Goal: Browse casually: Explore the website without a specific task or goal

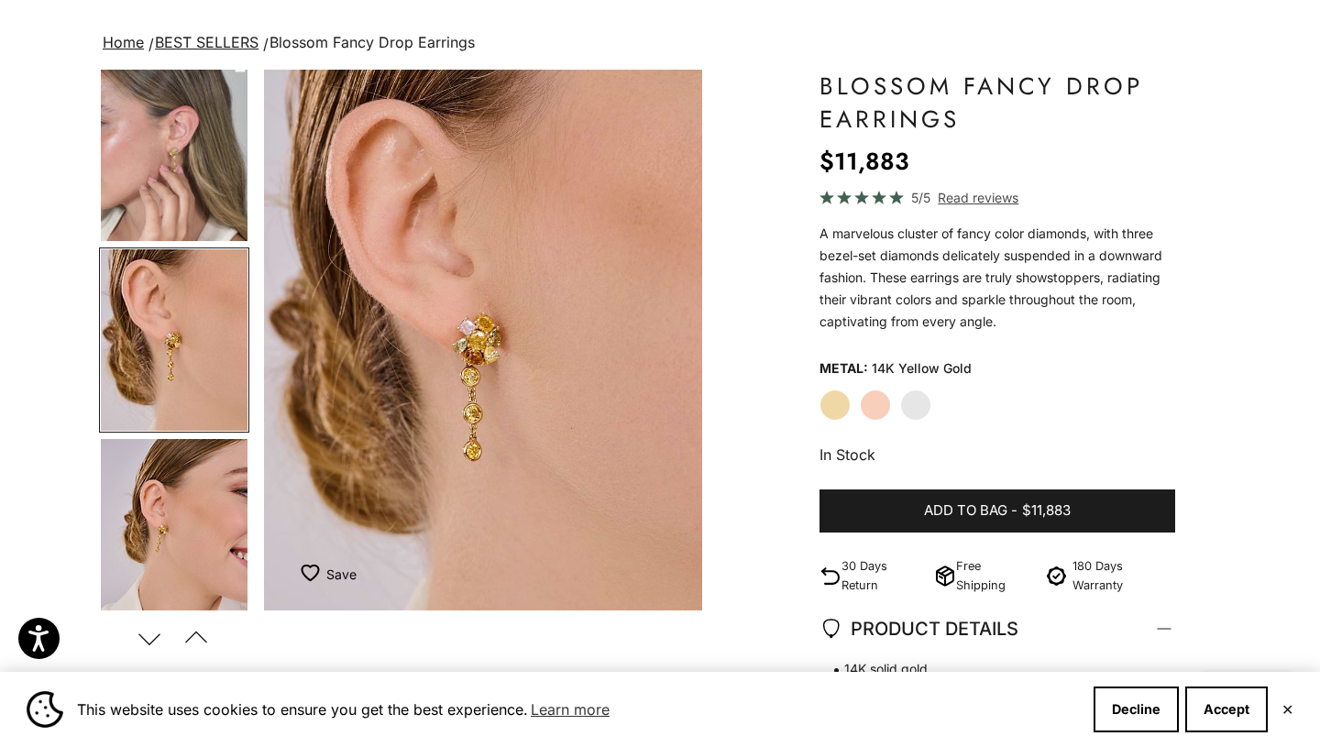
scroll to position [409, 0]
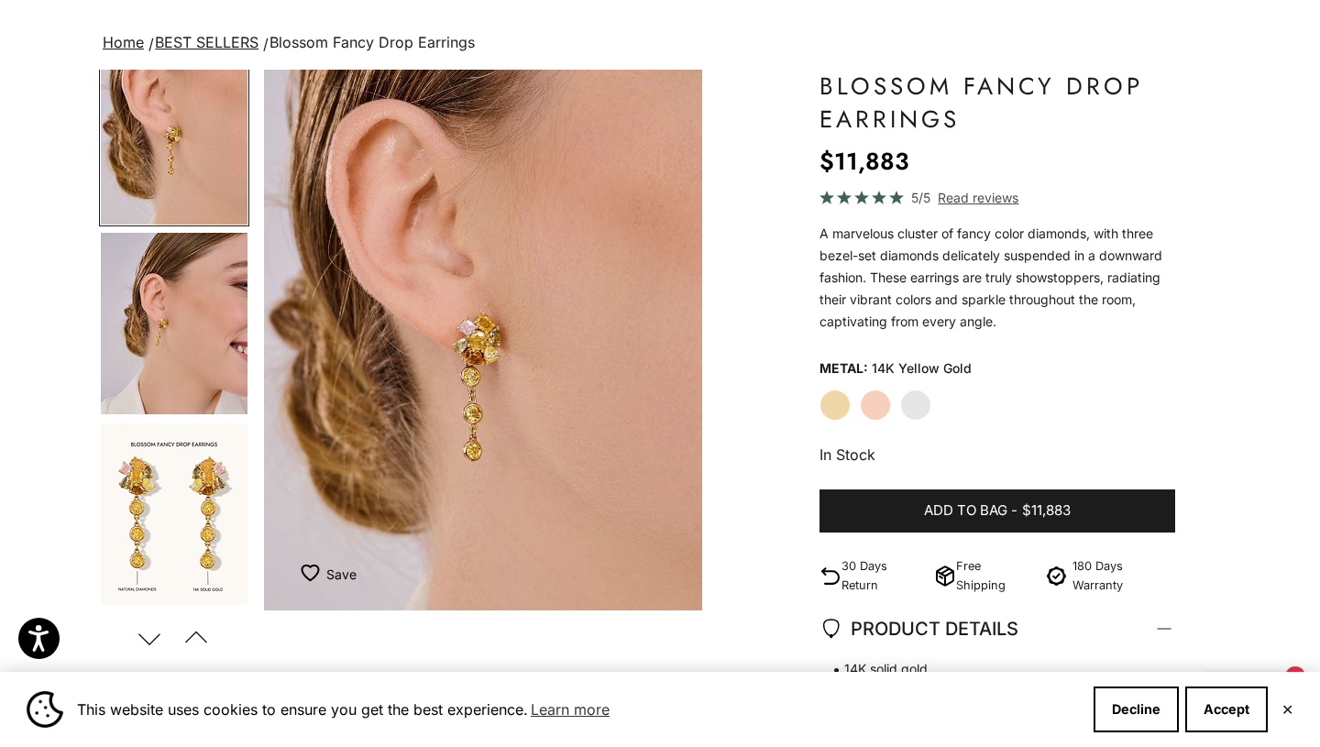
click at [203, 375] on img "Go to item 6" at bounding box center [174, 323] width 147 height 181
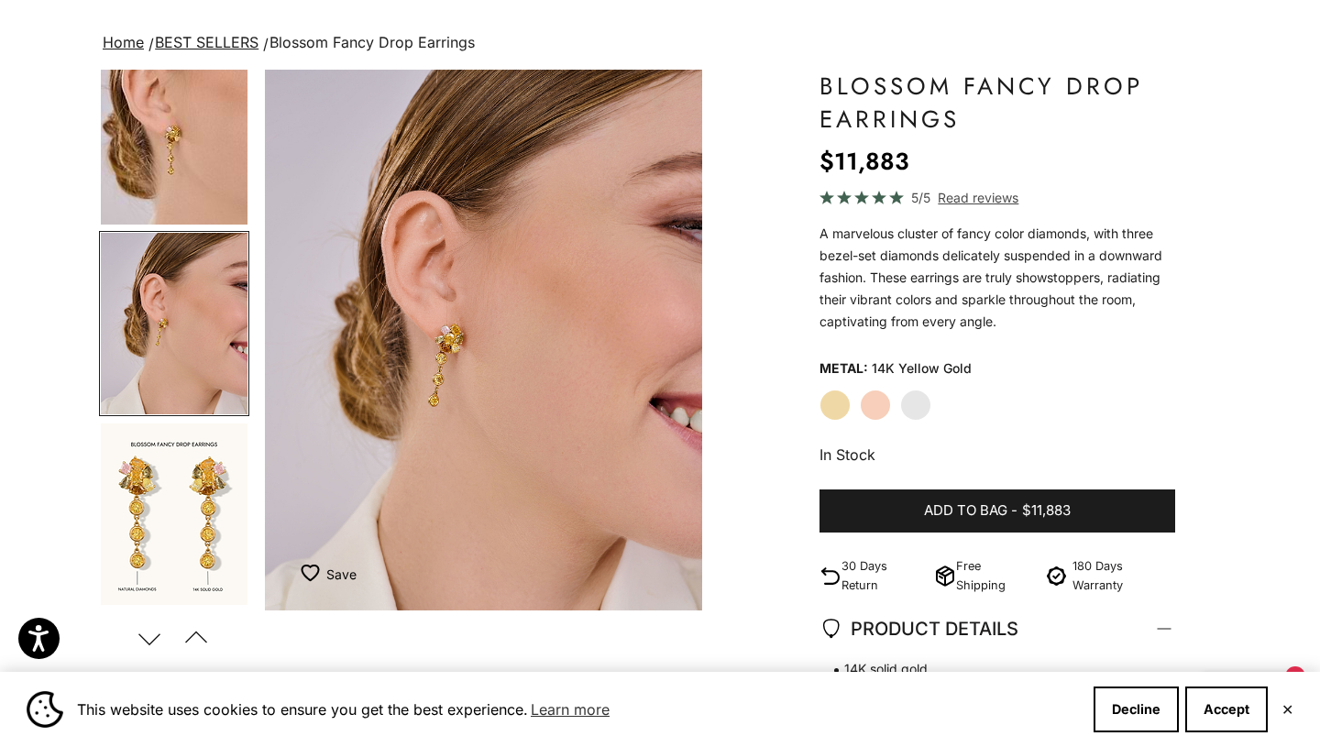
scroll to position [392, 0]
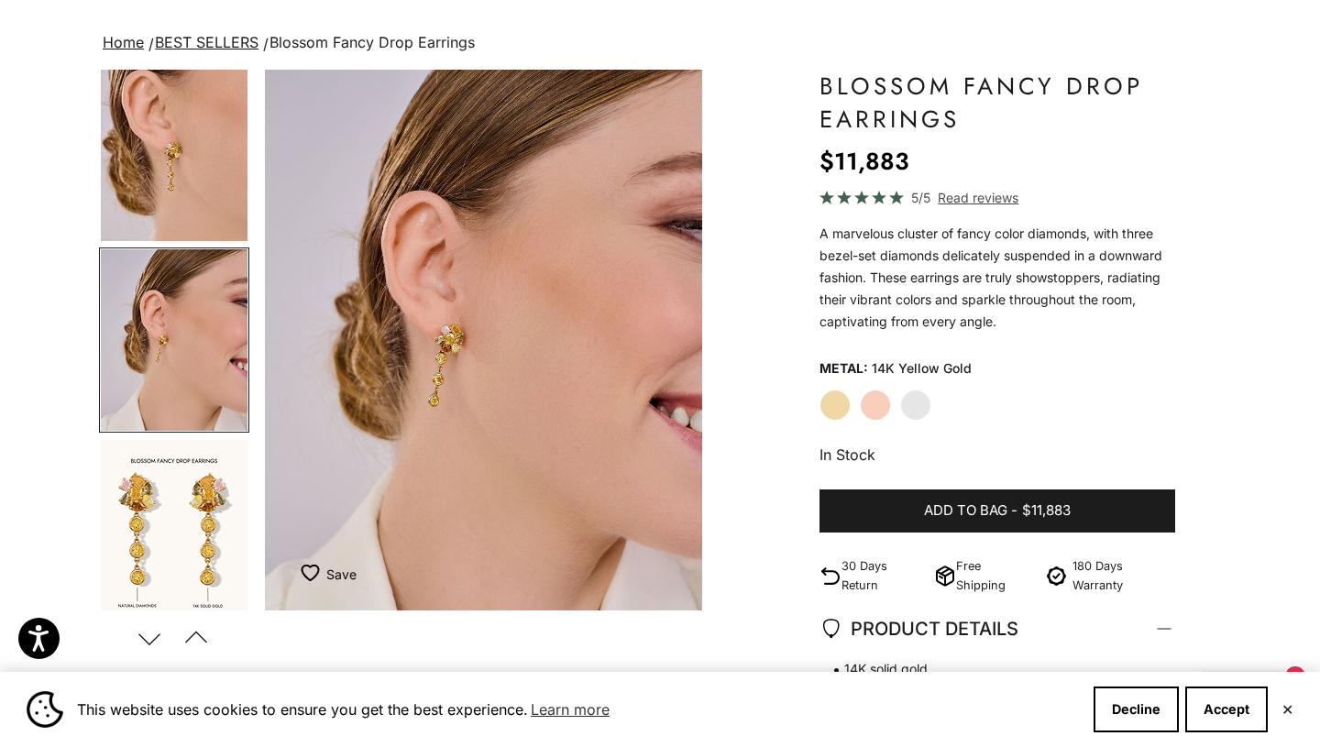
click at [197, 527] on img "Go to item 7" at bounding box center [174, 530] width 147 height 181
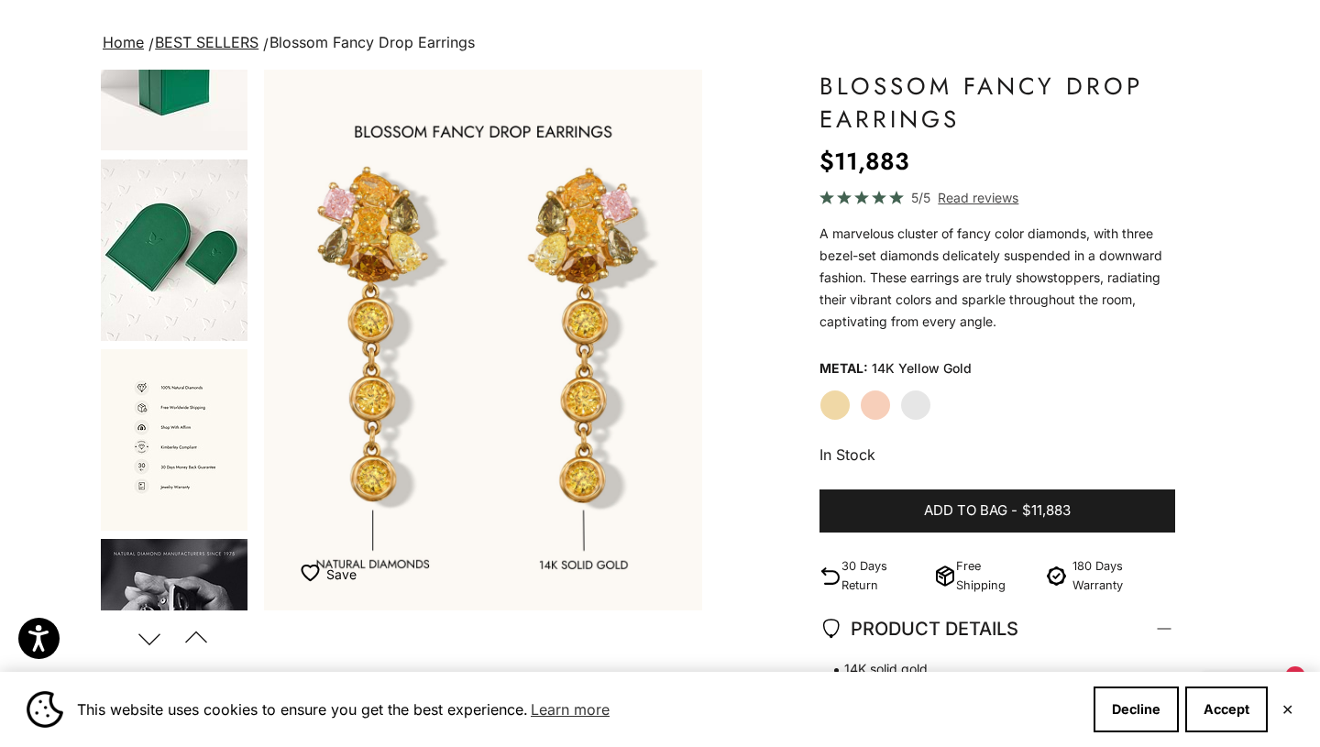
scroll to position [1173, 0]
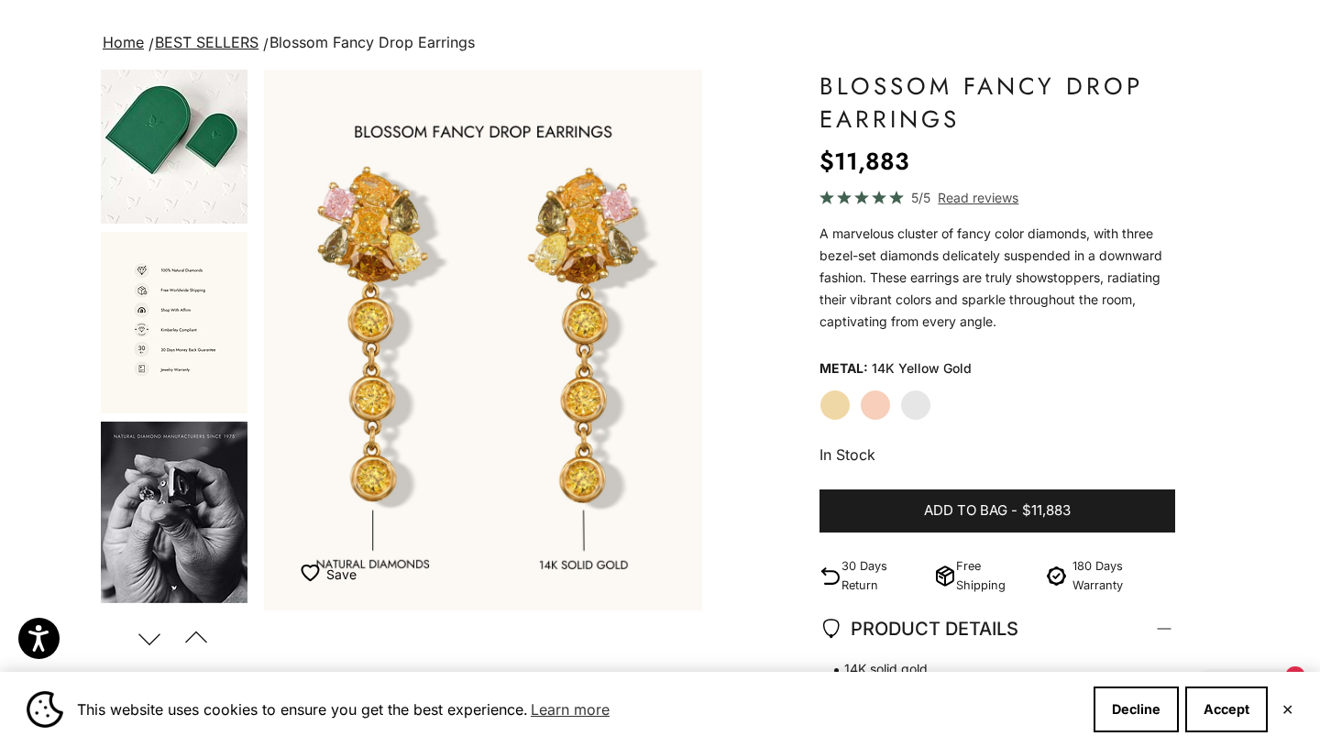
click at [197, 527] on img "Go to item 13" at bounding box center [174, 512] width 147 height 181
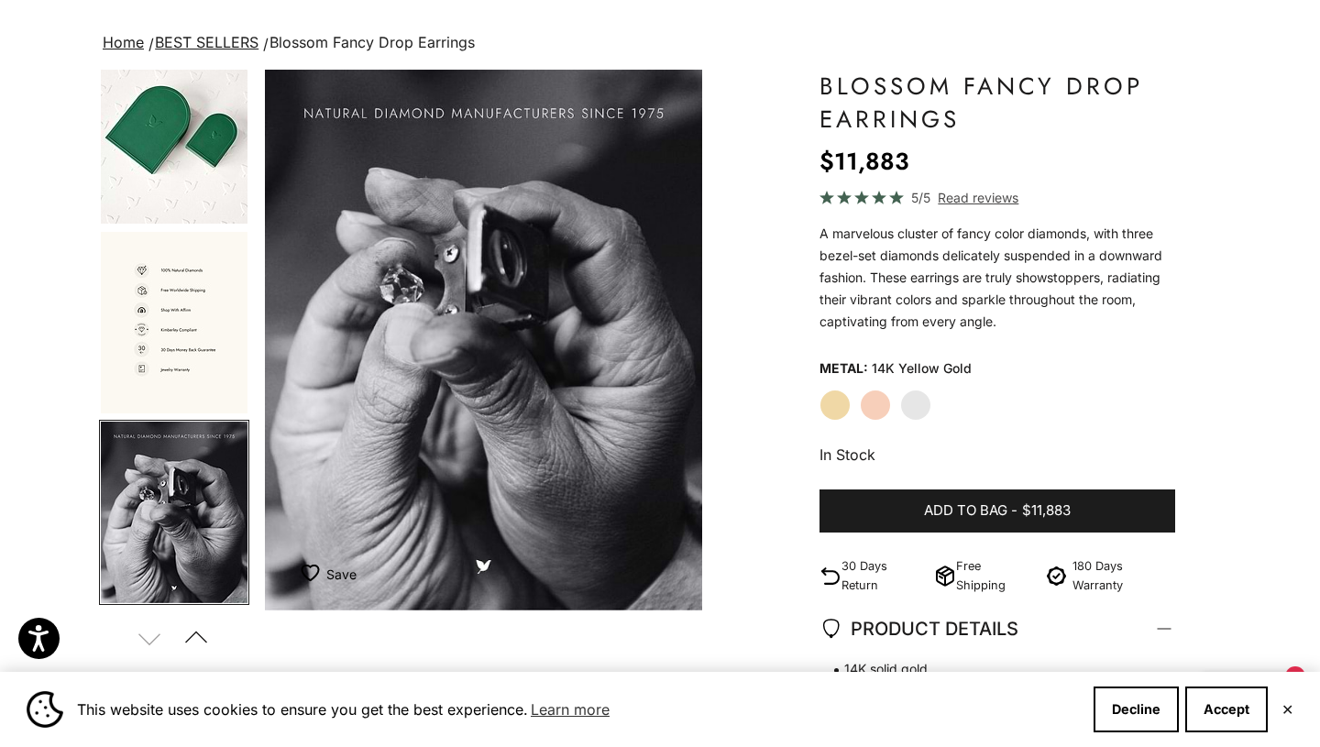
scroll to position [0, 0]
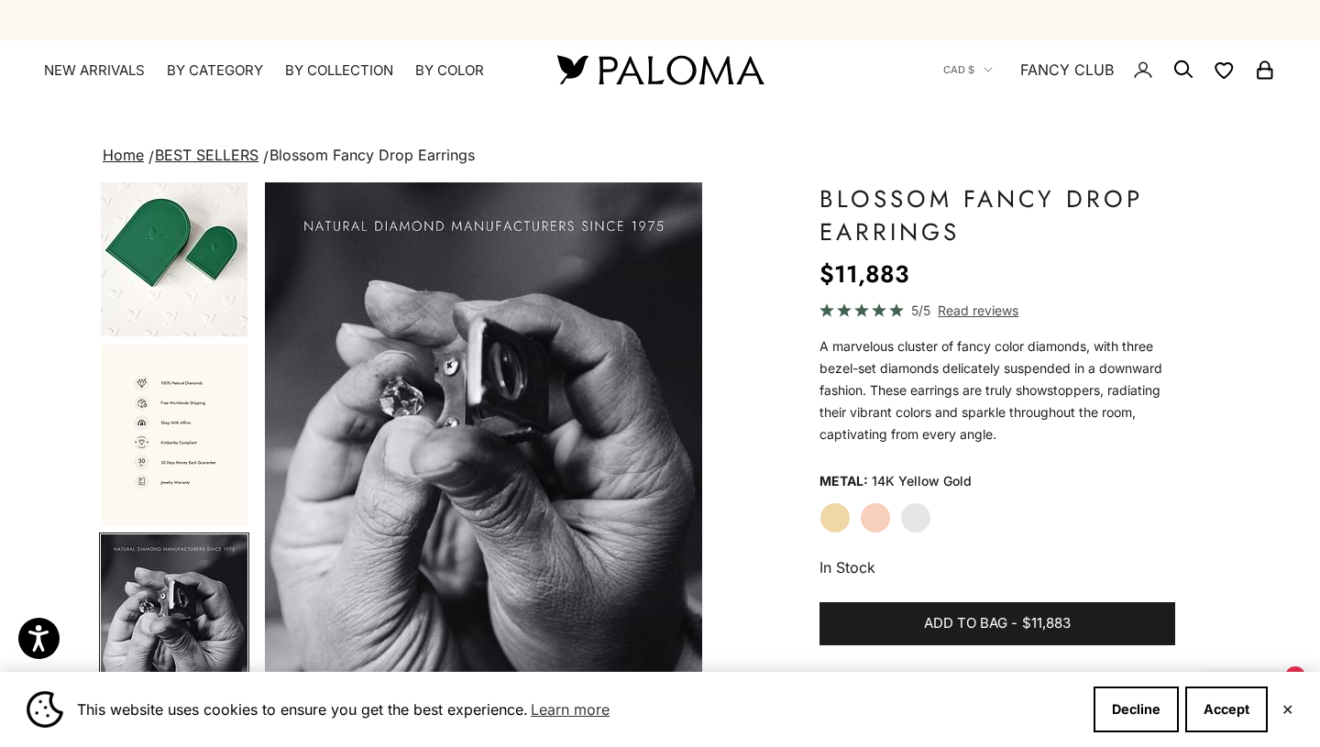
click at [209, 162] on link "BEST SELLERS" at bounding box center [207, 155] width 104 height 18
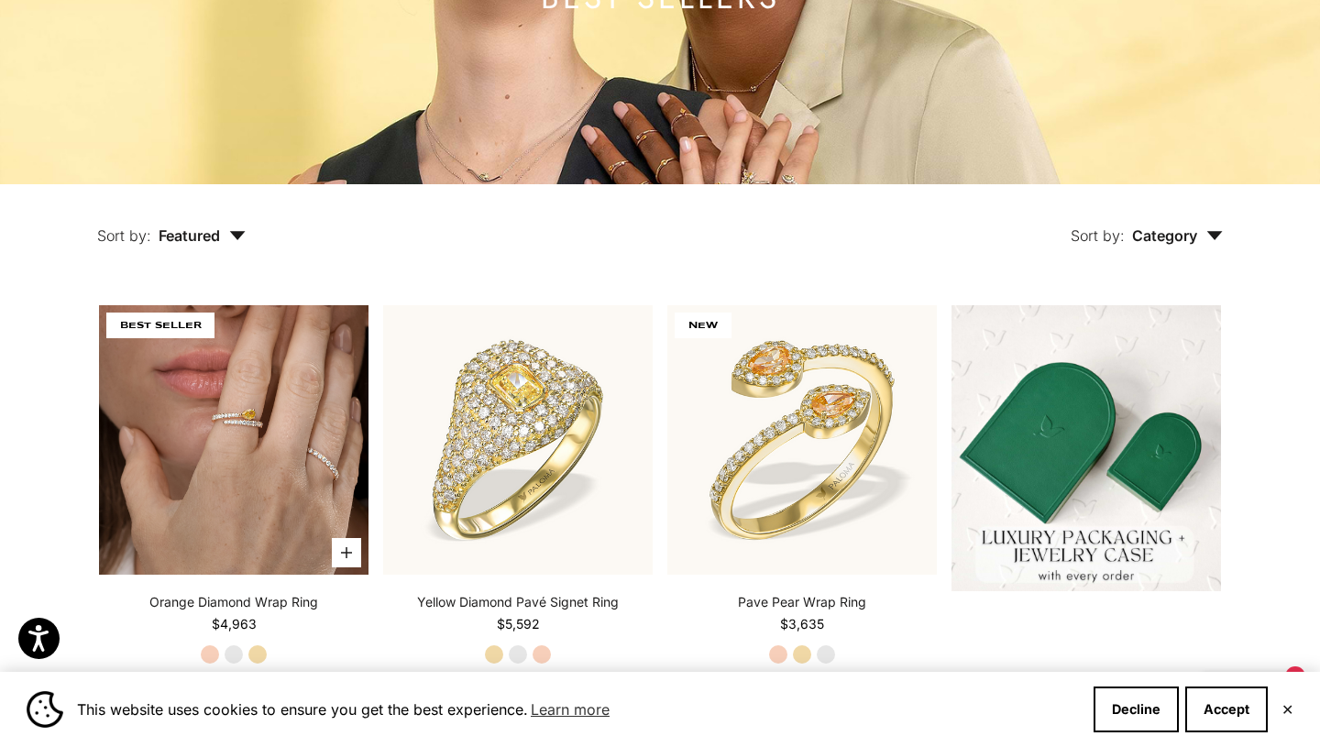
scroll to position [289, 0]
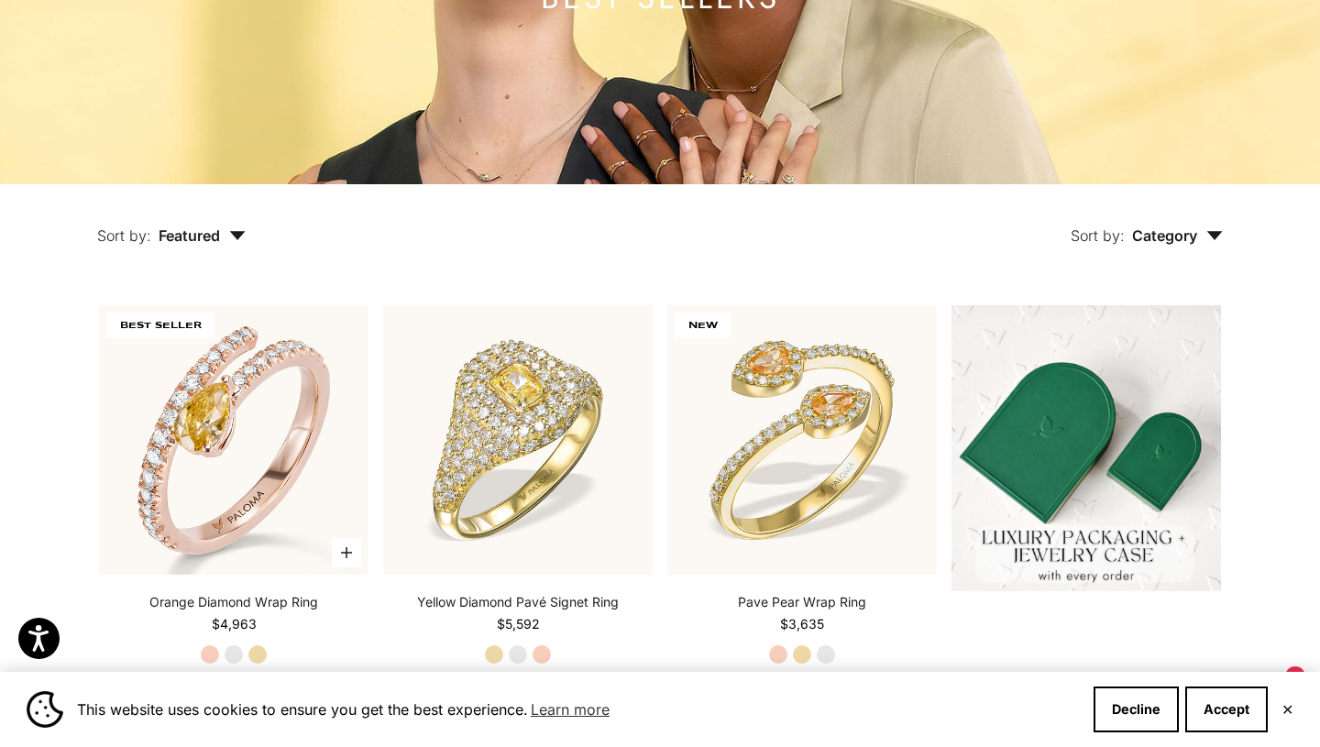
click at [257, 659] on label "Yellow Gold" at bounding box center [257, 654] width 20 height 20
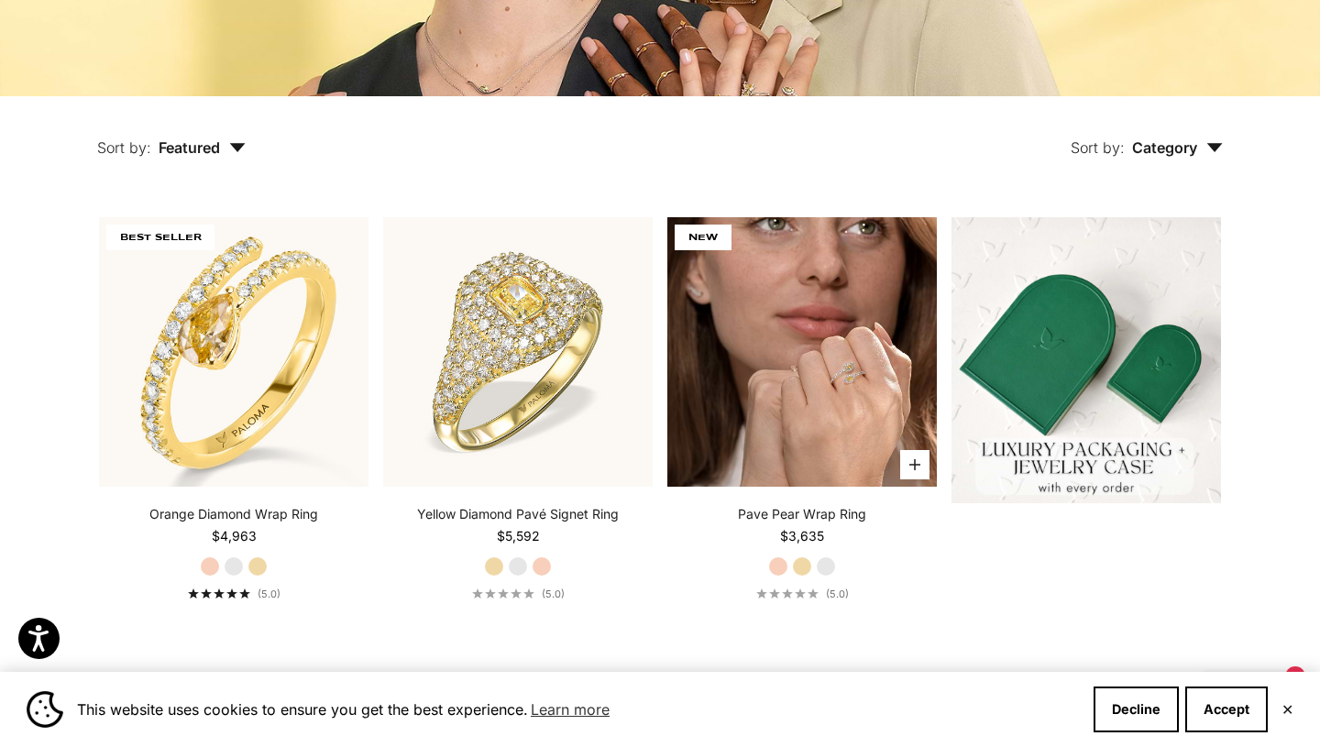
scroll to position [408, 0]
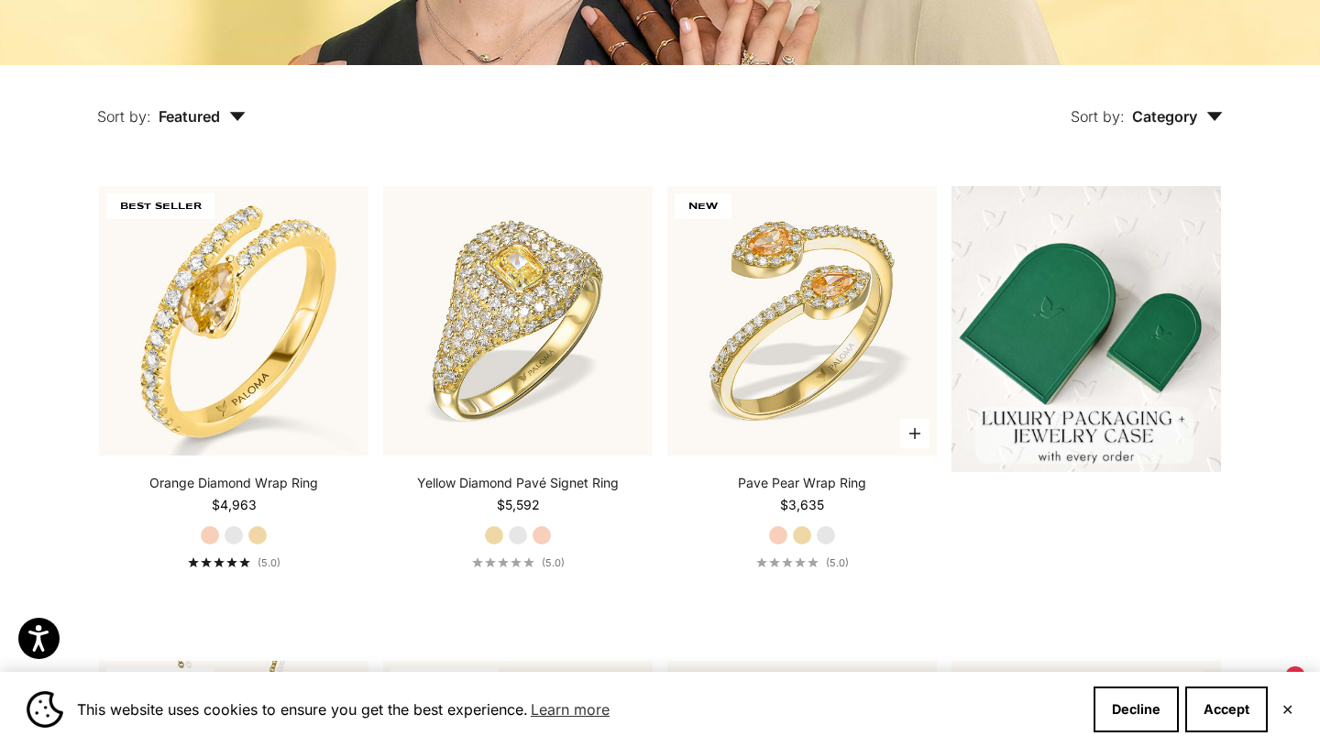
click at [803, 542] on label "Yellow Gold" at bounding box center [802, 535] width 20 height 20
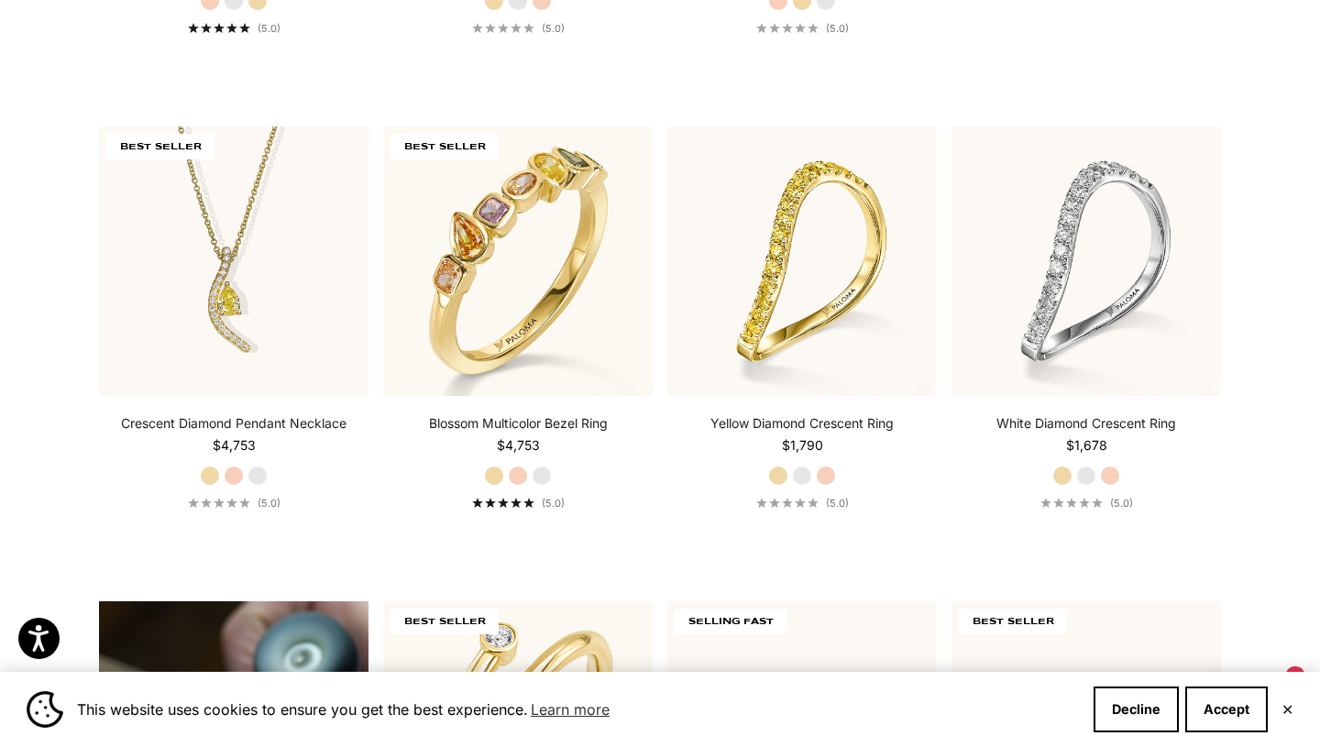
scroll to position [944, 0]
click at [262, 481] on fieldset "Yellow Gold Rose Gold White Gold" at bounding box center [234, 474] width 68 height 20
click at [261, 477] on label "White Gold" at bounding box center [257, 474] width 20 height 20
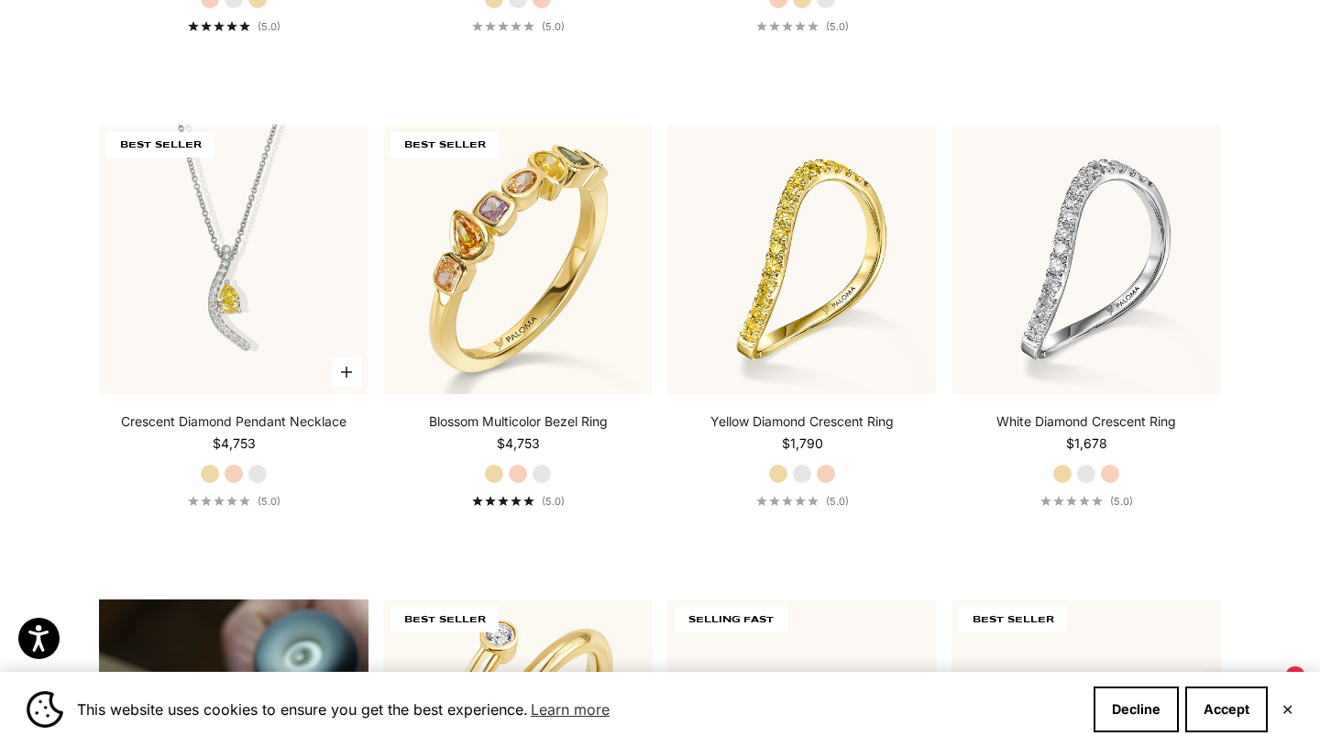
click at [205, 474] on label "Yellow Gold" at bounding box center [210, 474] width 20 height 20
click at [257, 477] on label "White Gold" at bounding box center [257, 474] width 20 height 20
click at [234, 474] on label "Rose Gold" at bounding box center [234, 474] width 20 height 20
click at [210, 471] on label "Yellow Gold" at bounding box center [210, 474] width 20 height 20
click at [545, 478] on label "White Gold" at bounding box center [541, 474] width 20 height 20
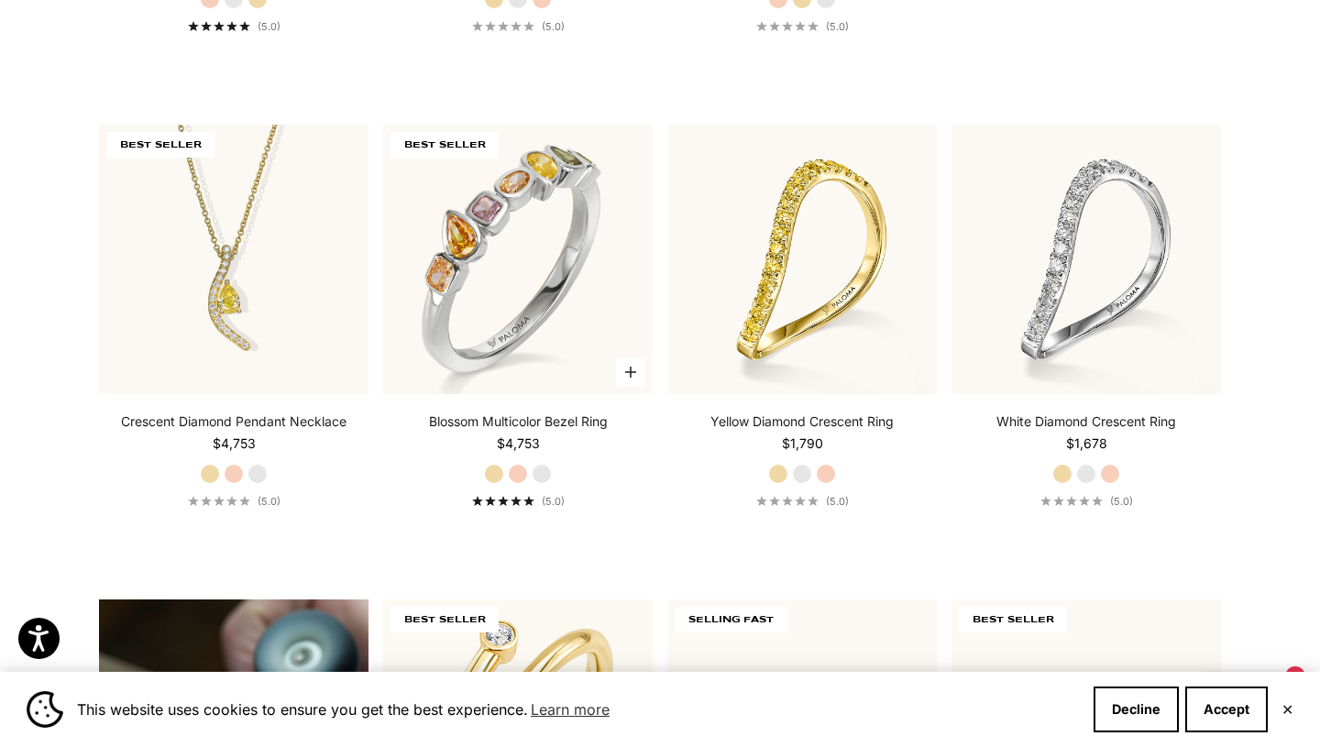
click at [517, 469] on label "Rose Gold" at bounding box center [518, 474] width 20 height 20
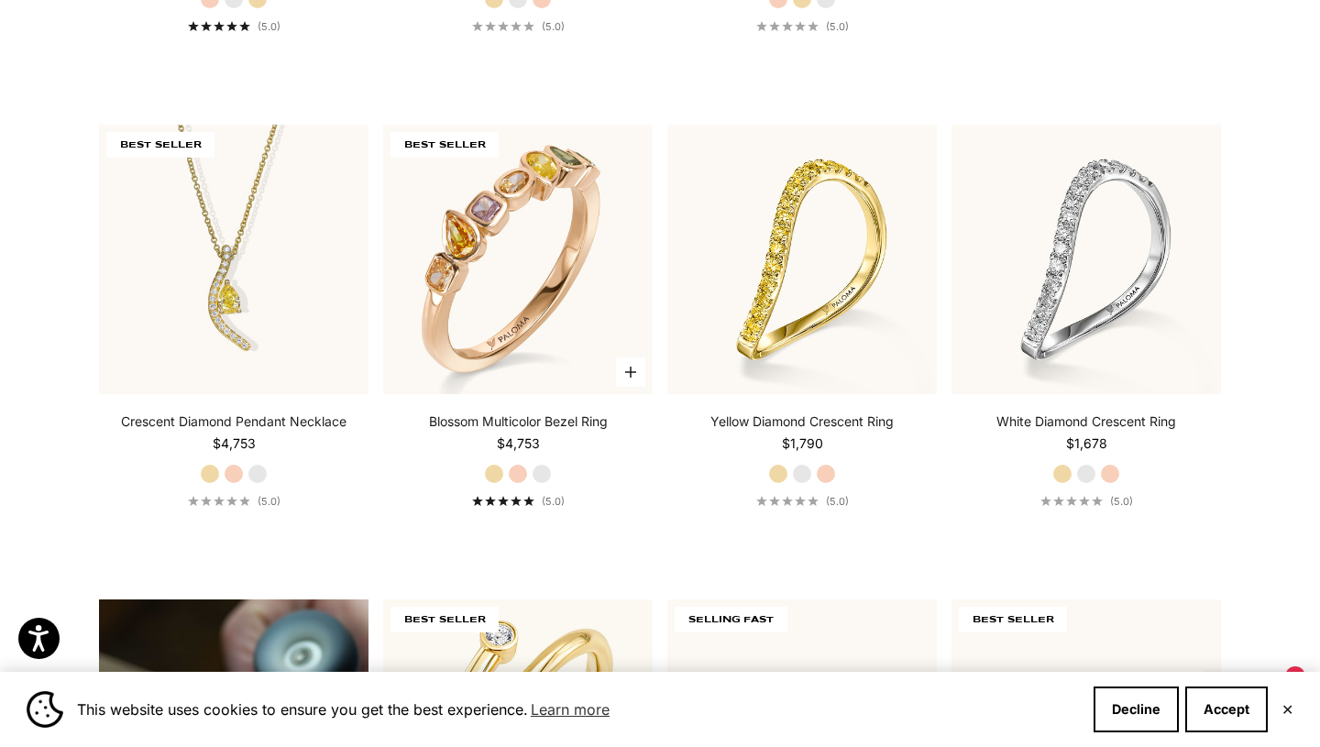
click at [495, 474] on label "Yellow Gold" at bounding box center [494, 474] width 20 height 20
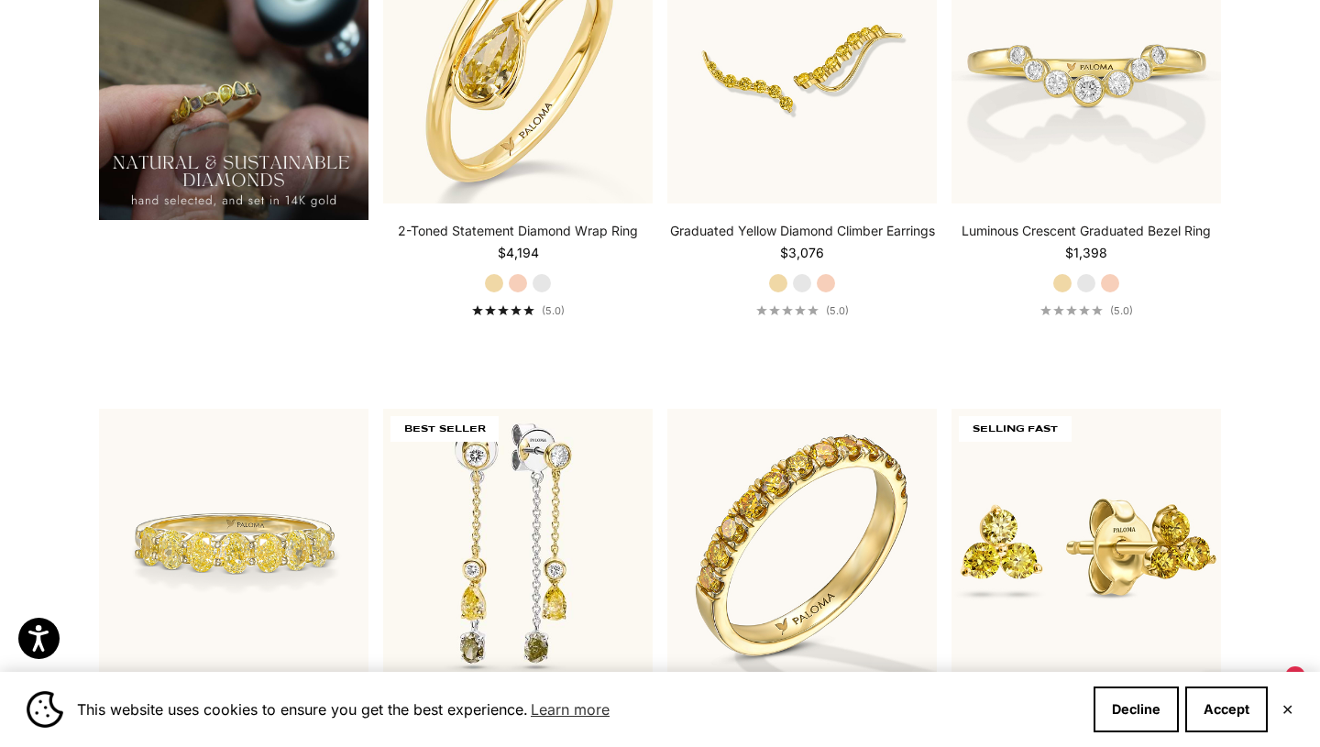
scroll to position [1924, 0]
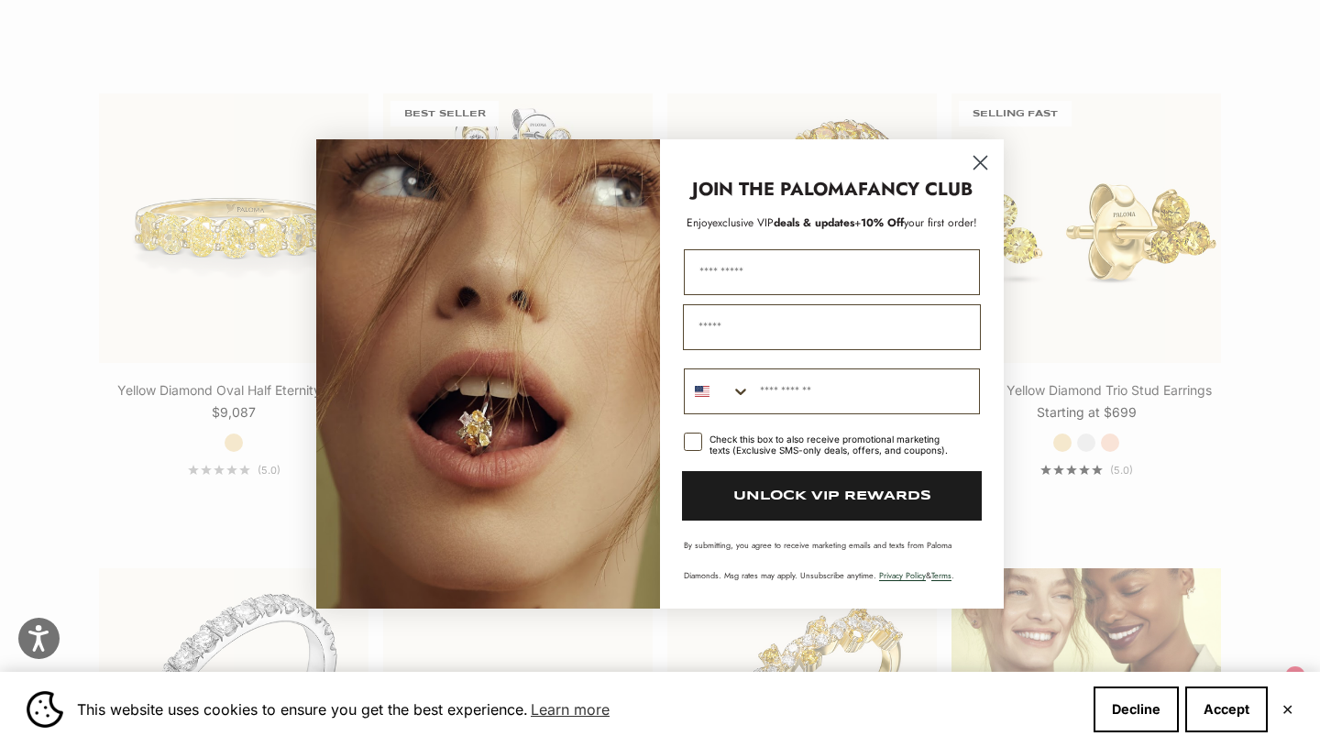
click at [975, 159] on icon "Close dialog" at bounding box center [980, 162] width 13 height 13
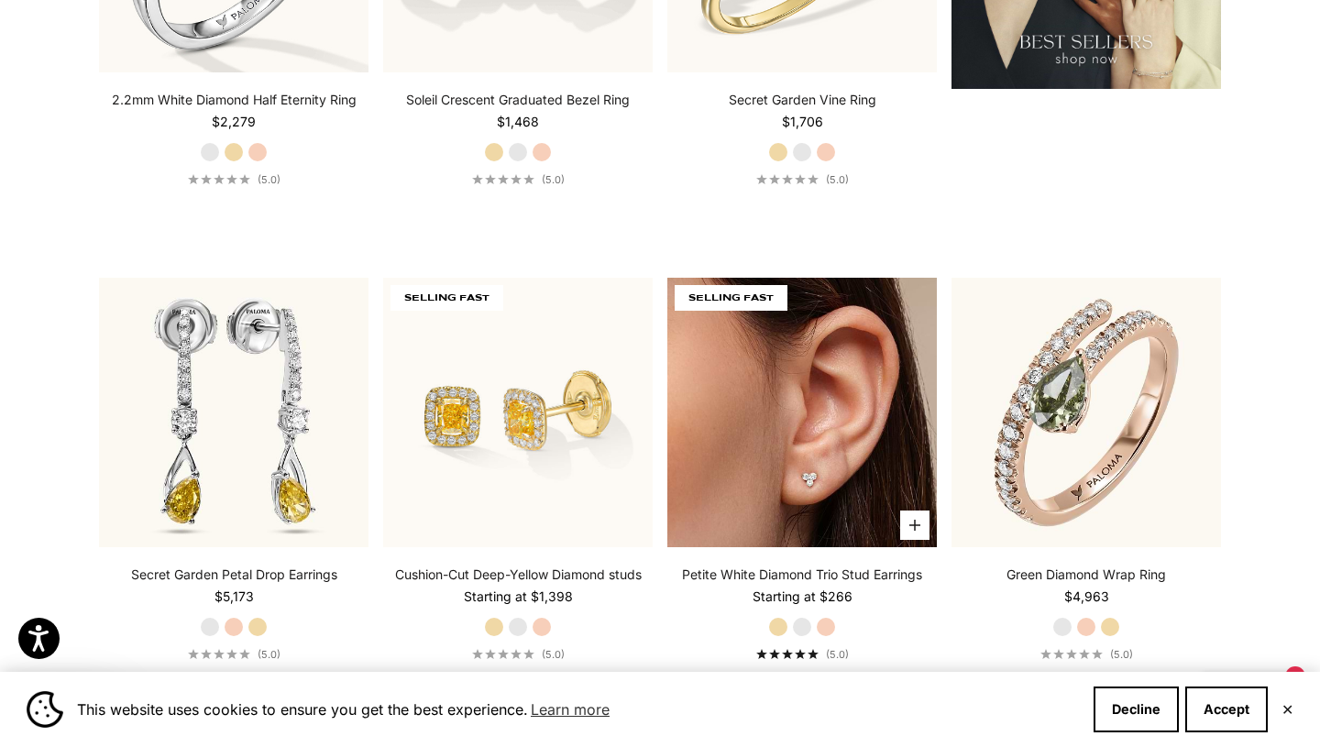
scroll to position [2856, 0]
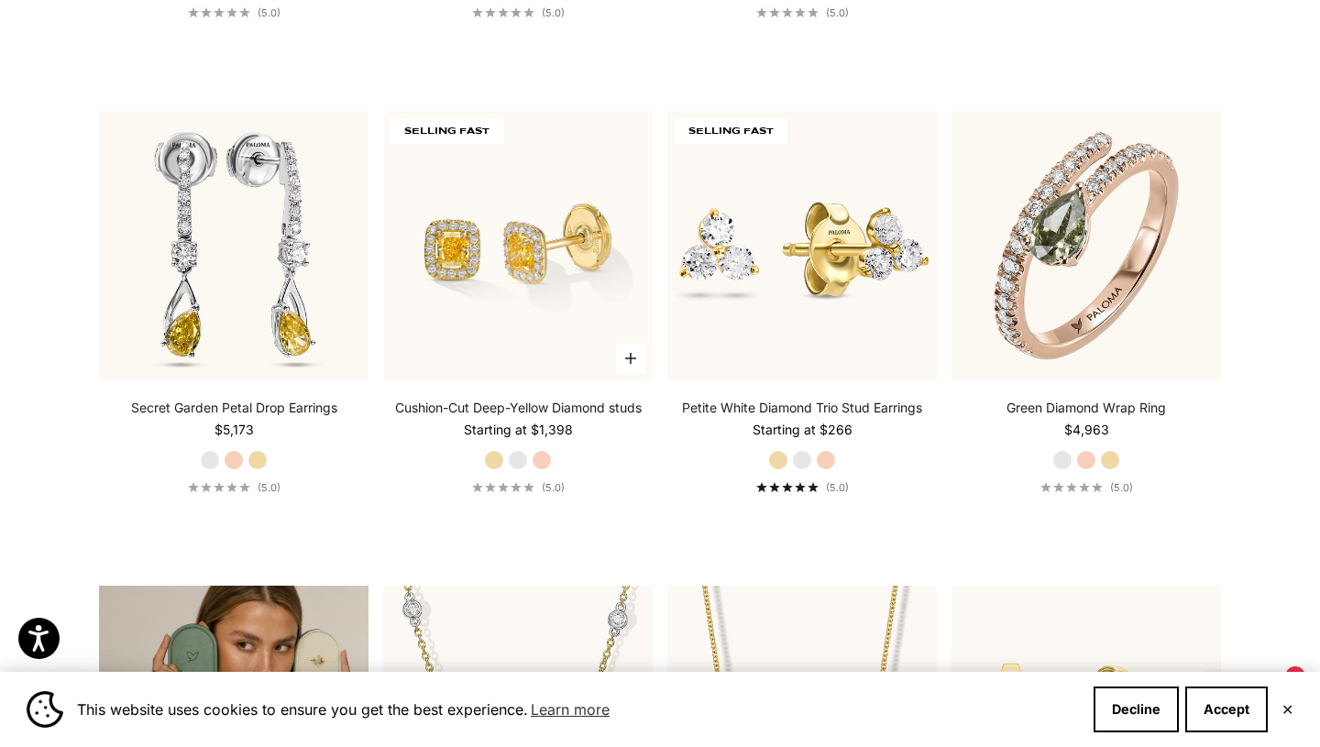
click at [521, 459] on label "White Gold" at bounding box center [518, 460] width 20 height 20
click at [544, 455] on label "Rose Gold" at bounding box center [541, 460] width 20 height 20
click at [497, 458] on label "Yellow Gold" at bounding box center [494, 460] width 20 height 20
click at [520, 455] on label "White Gold" at bounding box center [518, 460] width 20 height 20
click at [491, 460] on label "Yellow Gold" at bounding box center [494, 460] width 20 height 20
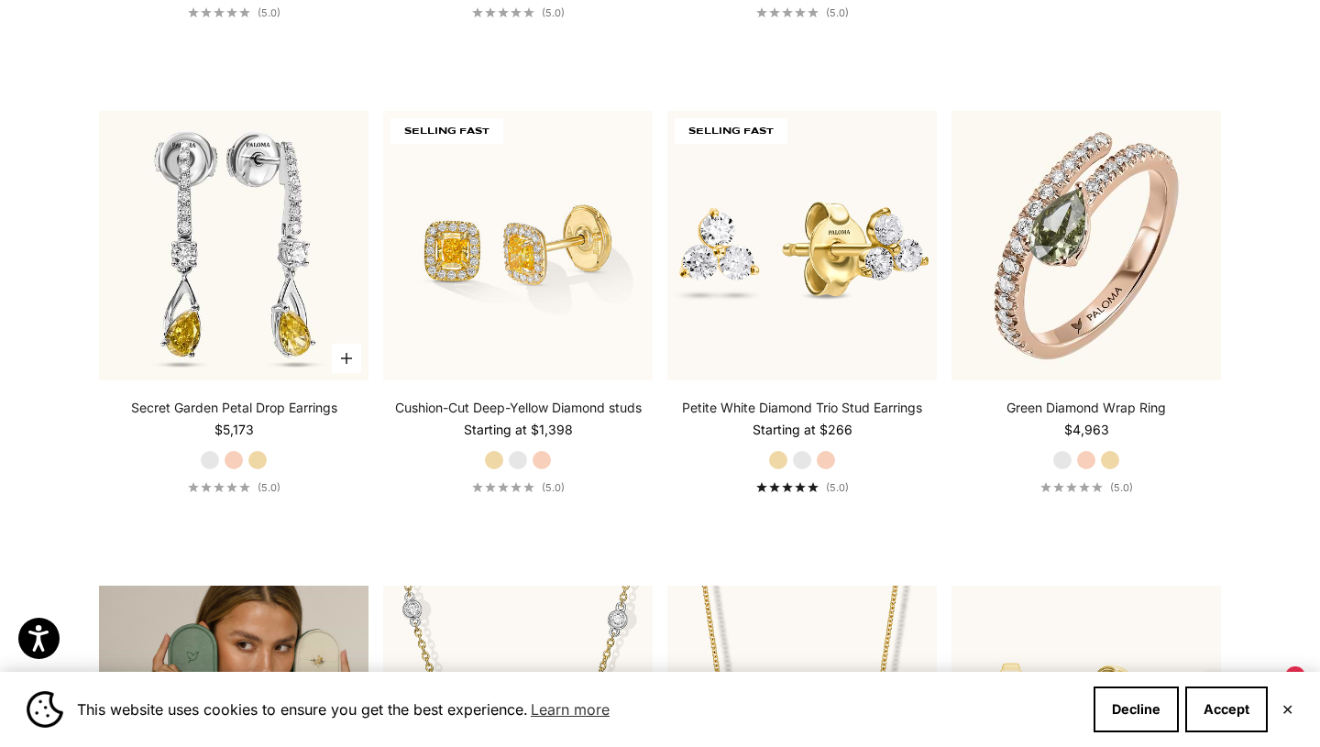
click at [260, 457] on label "Yellow Gold" at bounding box center [257, 460] width 20 height 20
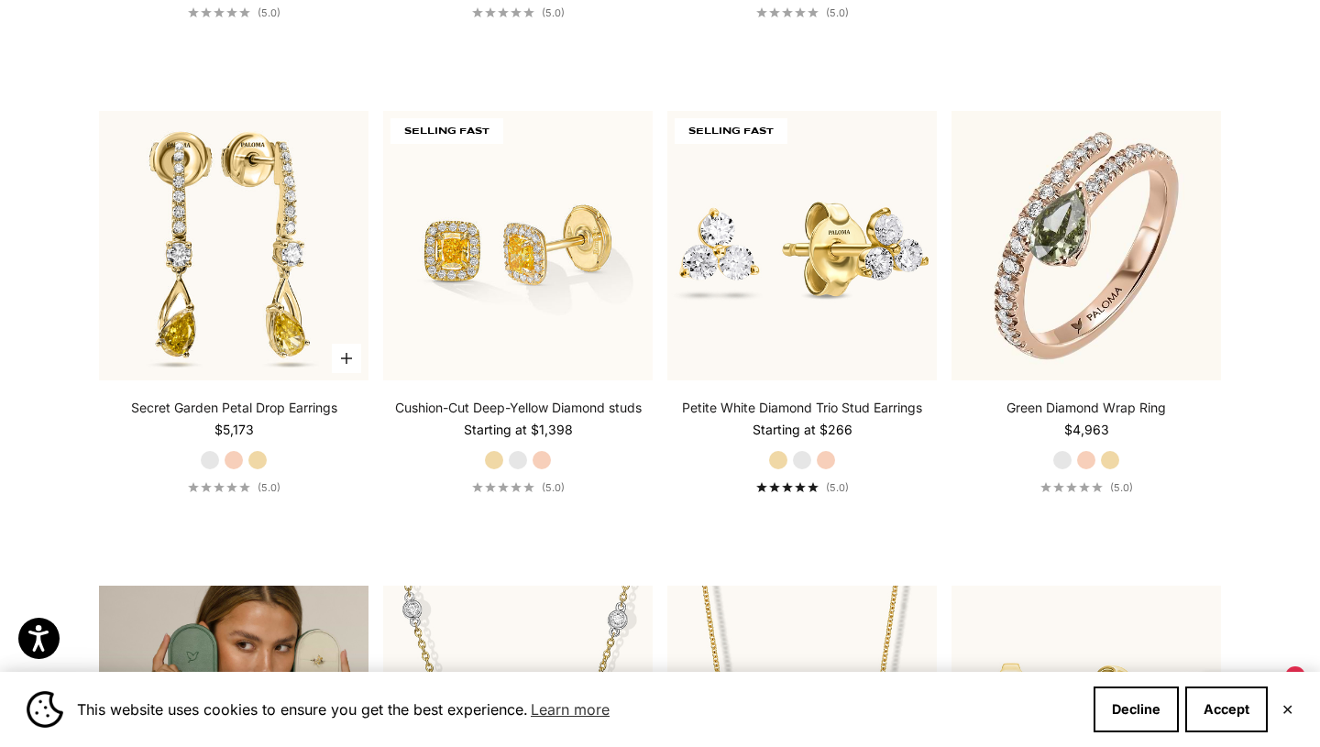
click at [211, 460] on label "White Gold" at bounding box center [210, 460] width 20 height 20
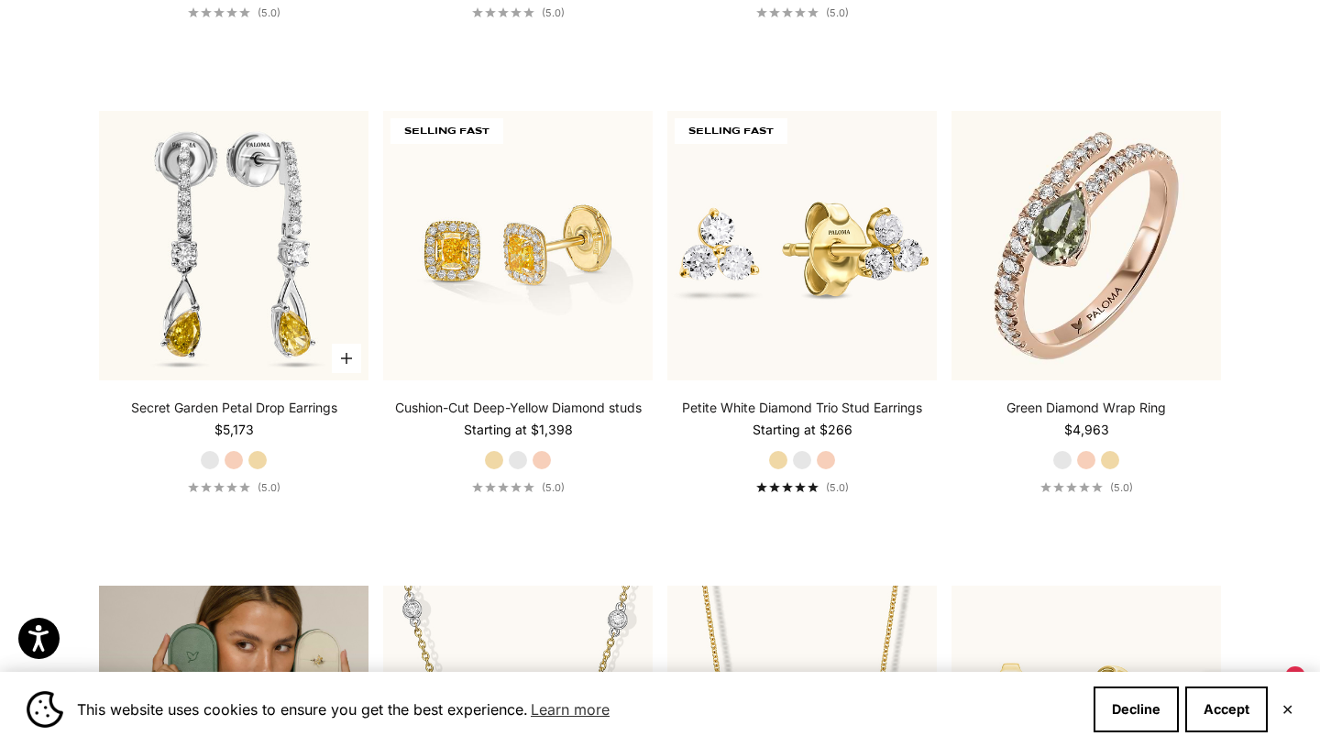
click at [261, 456] on label "Yellow Gold" at bounding box center [257, 460] width 20 height 20
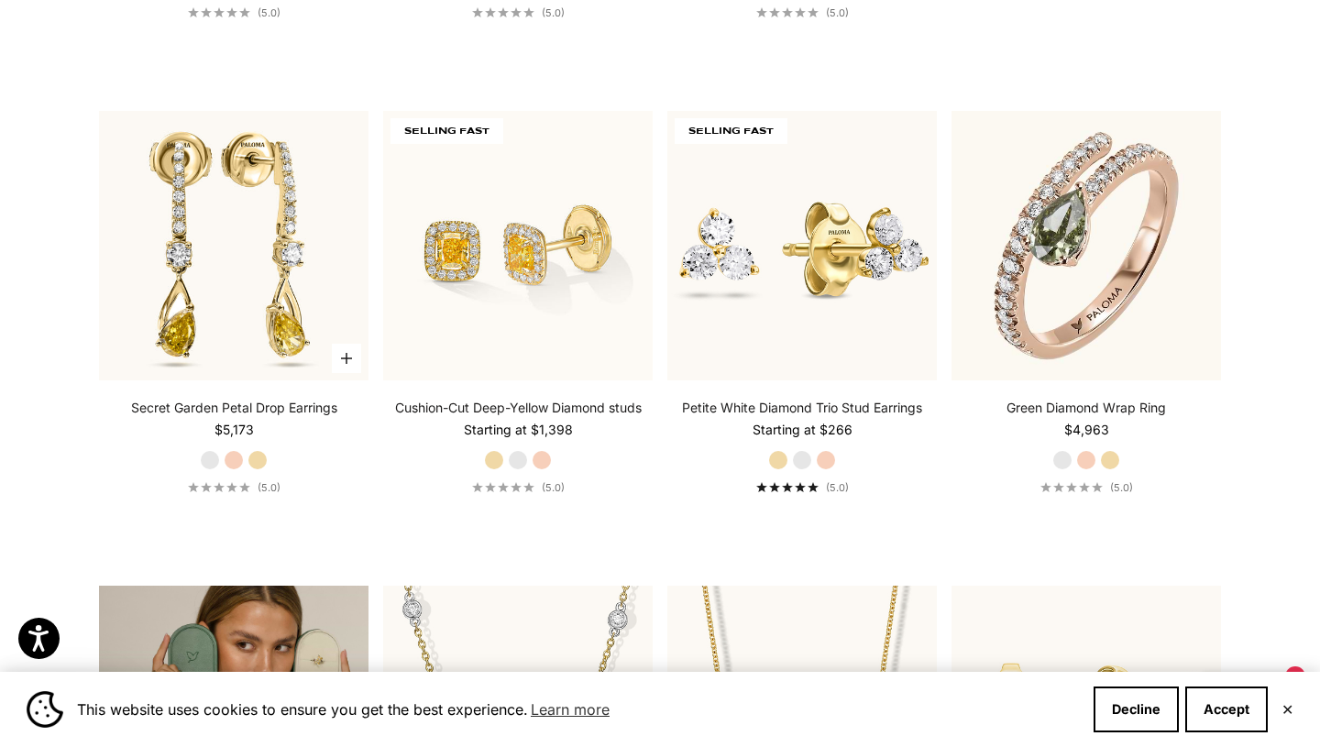
click at [210, 455] on label "White Gold" at bounding box center [210, 460] width 20 height 20
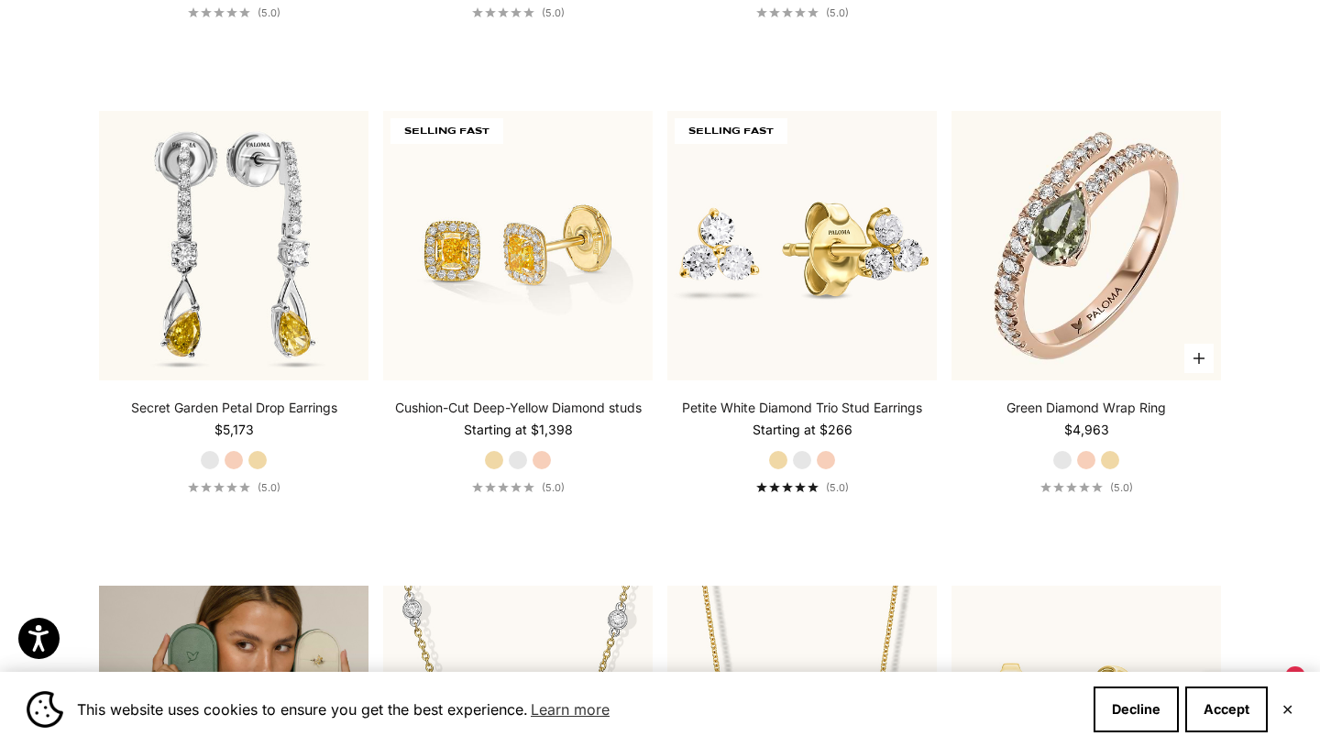
click at [1111, 451] on label "Yellow Gold" at bounding box center [1110, 460] width 20 height 20
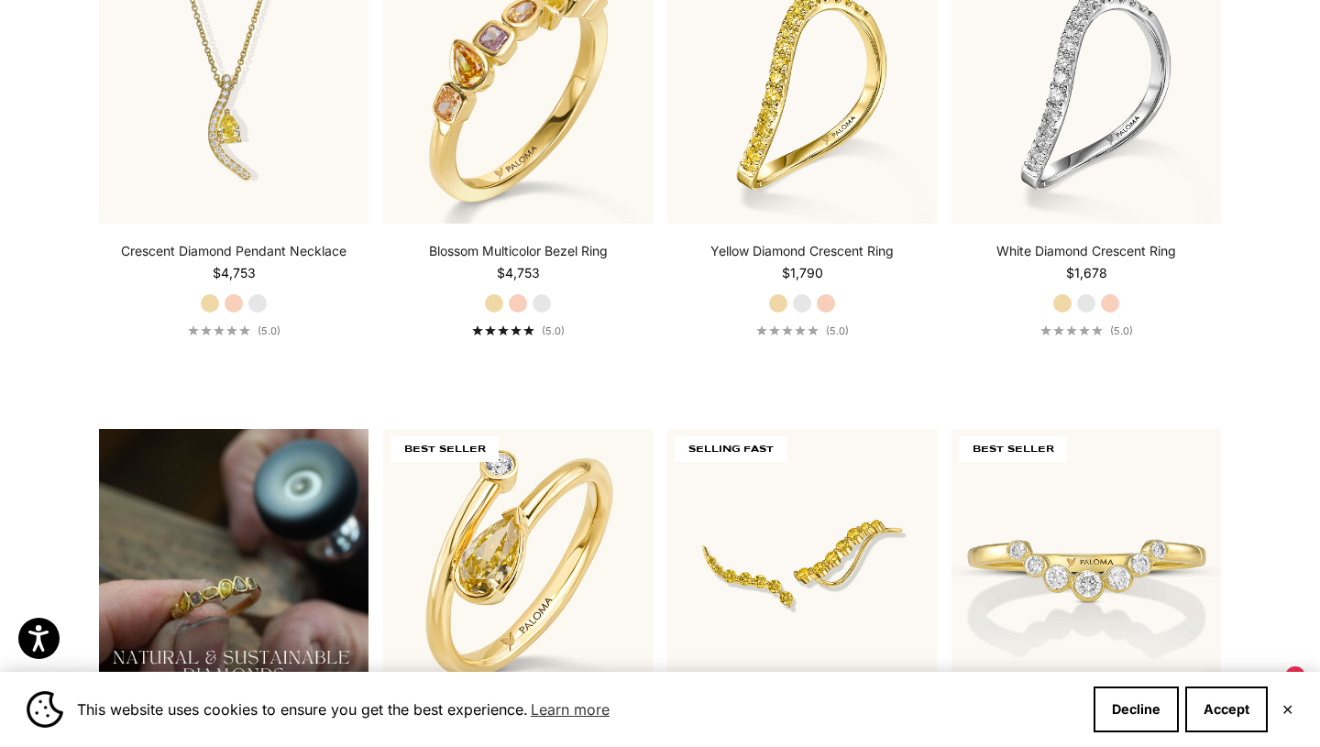
scroll to position [0, 0]
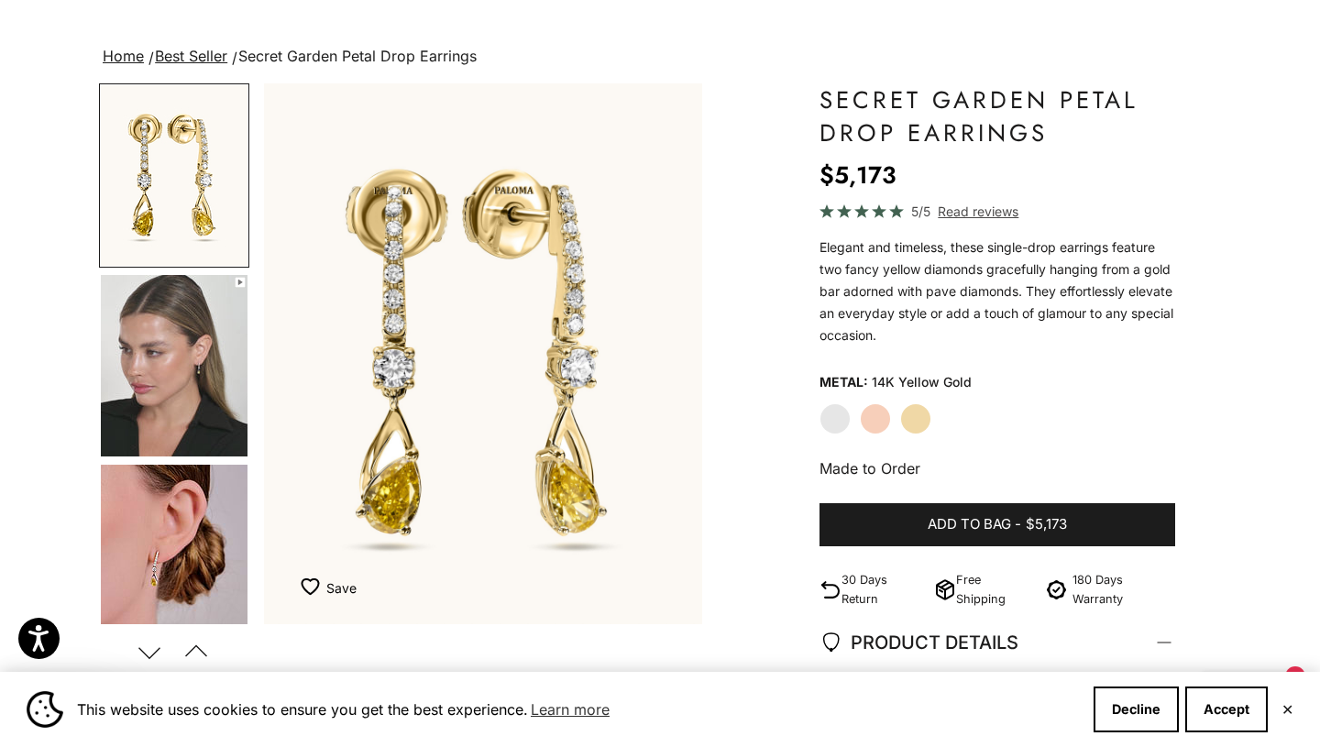
scroll to position [100, 0]
click at [191, 382] on img "Go to item 4" at bounding box center [174, 364] width 147 height 181
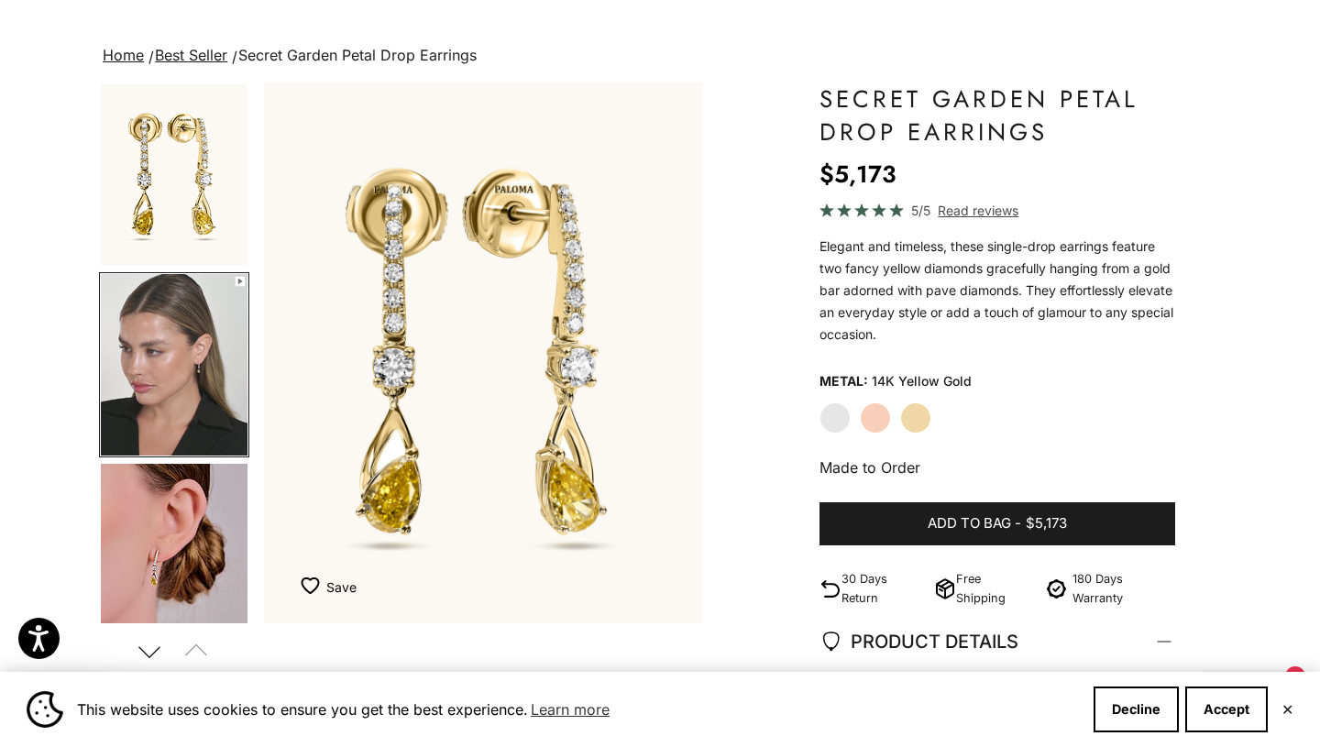
scroll to position [11, 0]
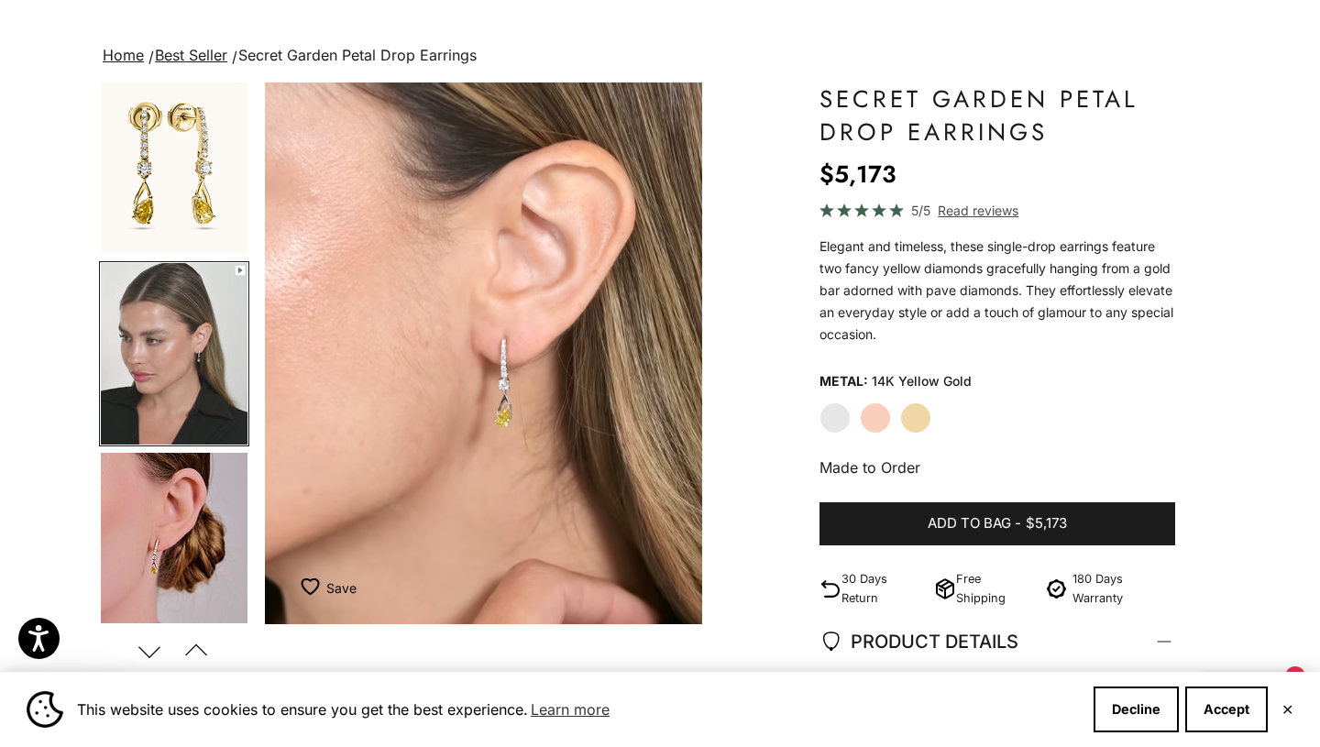
click at [208, 498] on img "Go to item 5" at bounding box center [174, 543] width 147 height 181
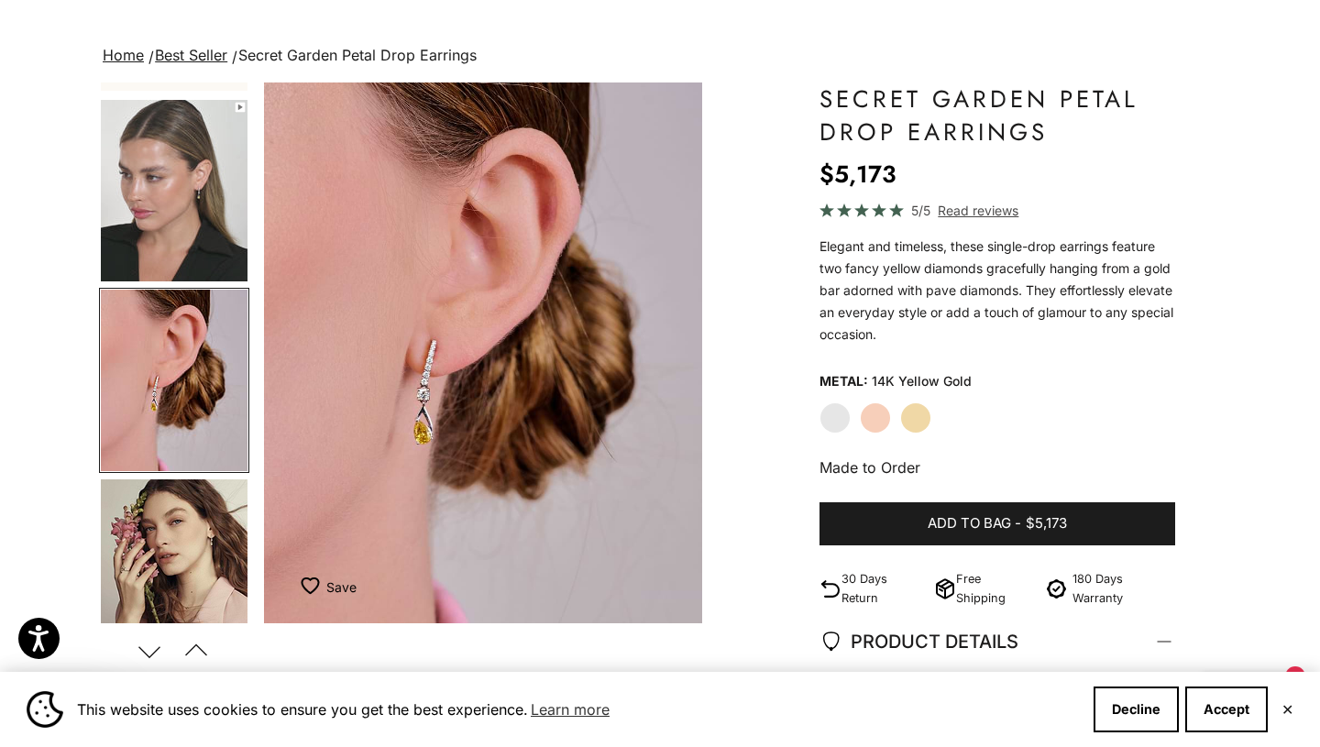
scroll to position [202, 0]
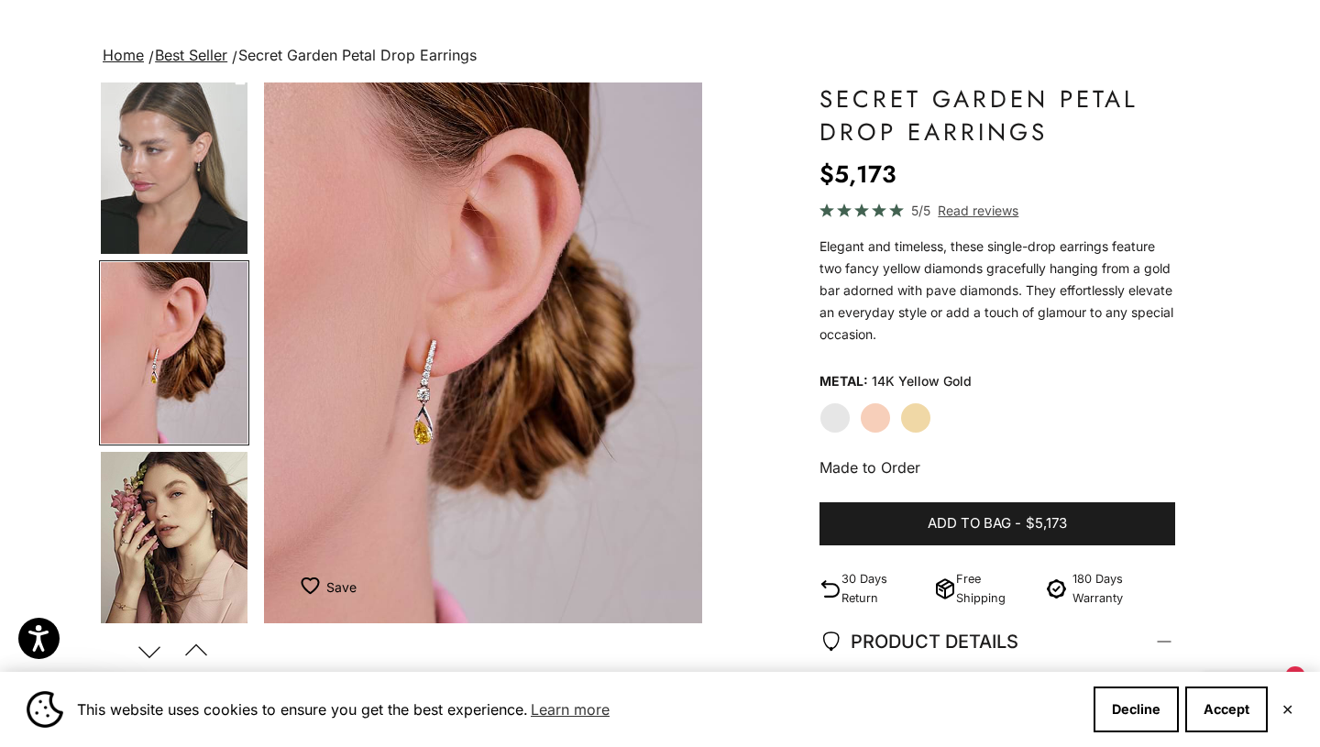
click at [204, 527] on img "Go to item 6" at bounding box center [174, 542] width 147 height 181
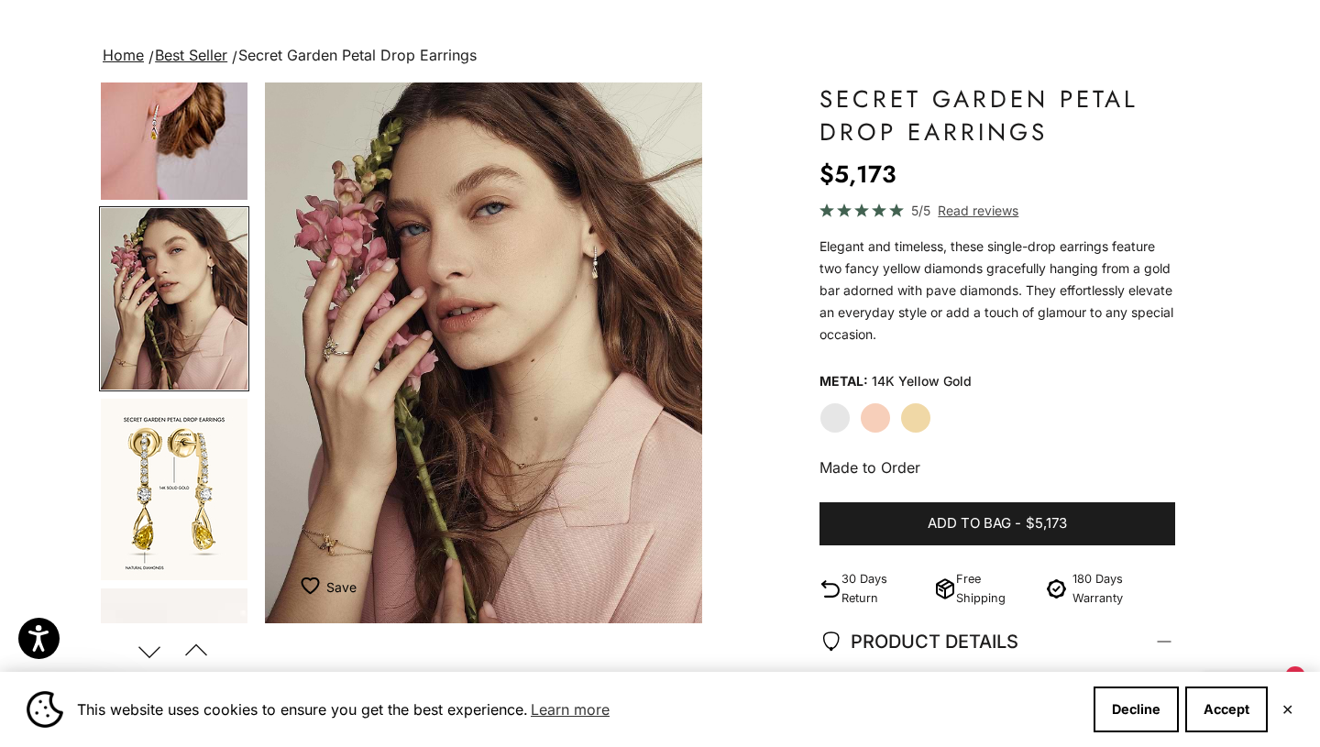
scroll to position [461, 0]
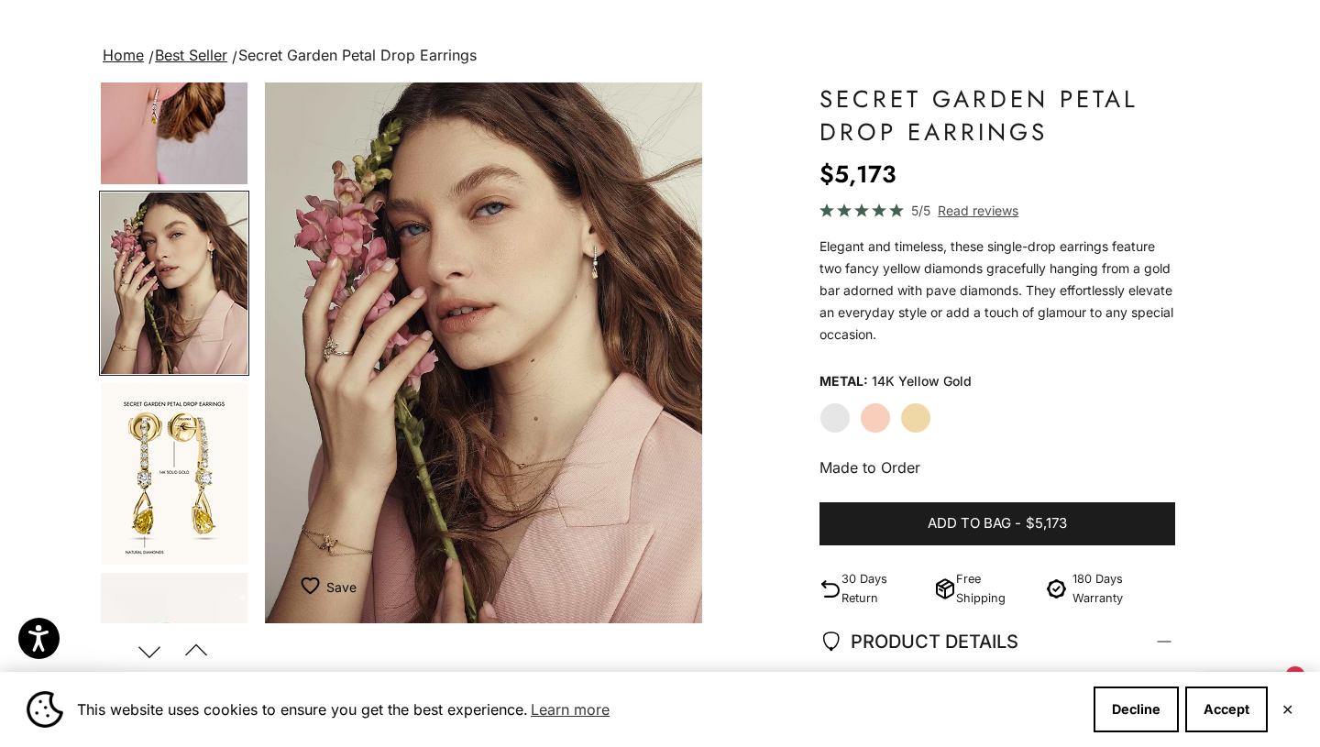
click at [199, 485] on img "Go to item 7" at bounding box center [174, 473] width 147 height 181
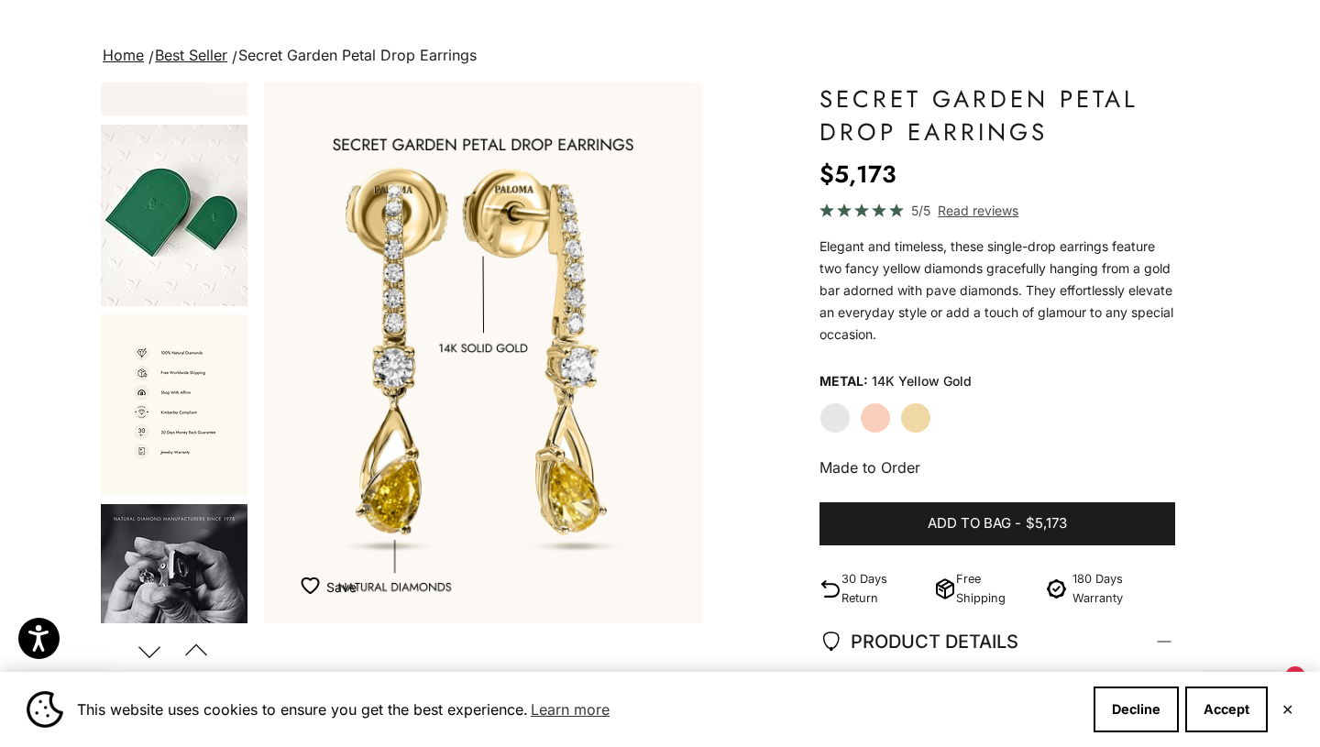
scroll to position [1172, 0]
